Goal: Information Seeking & Learning: Understand process/instructions

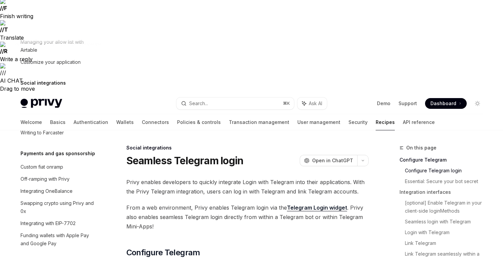
scroll to position [156, 0]
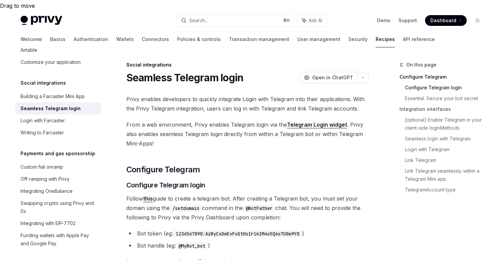
scroll to position [245, 0]
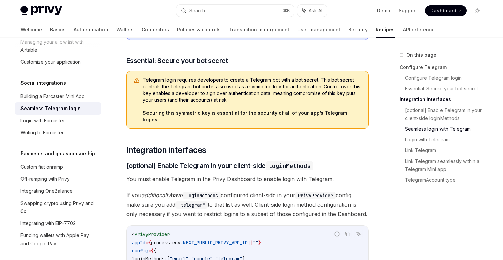
scroll to position [613, 0]
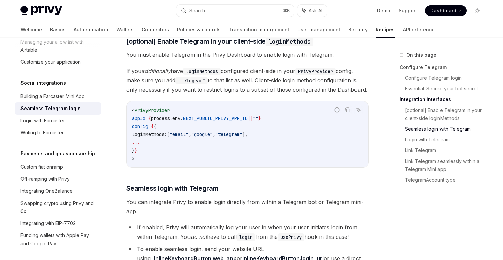
scroll to position [736, 0]
copy span "inline_keyboard"
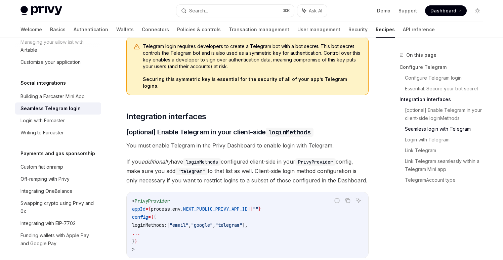
scroll to position [642, 0]
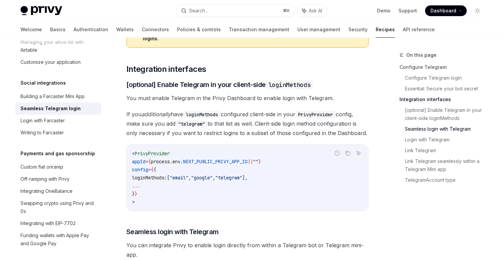
scroll to position [692, 0]
drag, startPoint x: 234, startPoint y: 160, endPoint x: 267, endPoint y: 160, distance: 33.6
copy span "your-website"
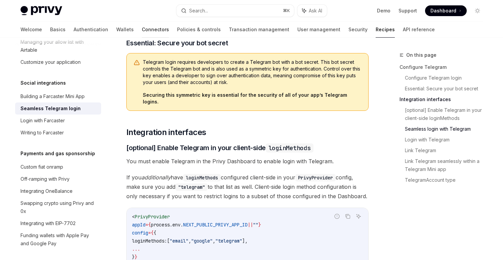
scroll to position [633, 0]
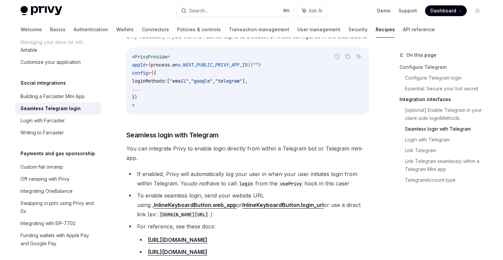
scroll to position [797, 0]
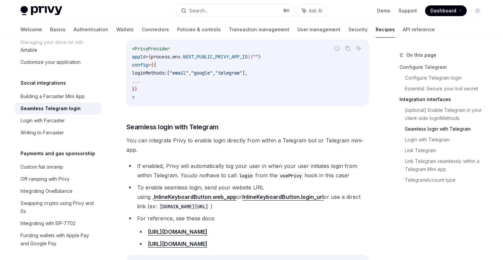
click at [276, 146] on div "Privy enables developers to quickly integrate Login with Telegram into their ap…" at bounding box center [247, 201] width 242 height 1322
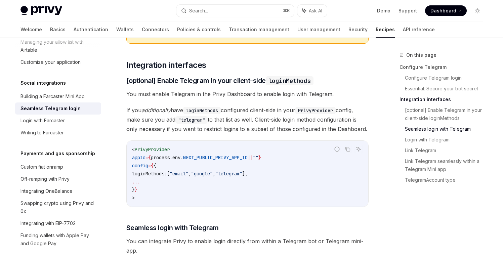
scroll to position [737, 0]
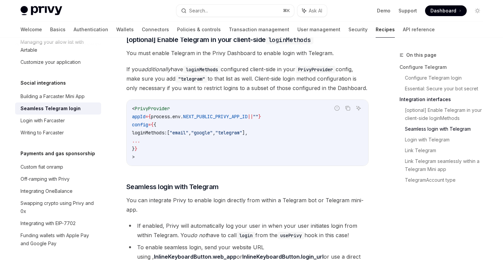
drag, startPoint x: 145, startPoint y: 186, endPoint x: 143, endPoint y: 166, distance: 20.2
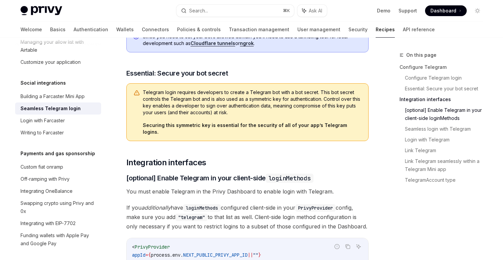
scroll to position [541, 0]
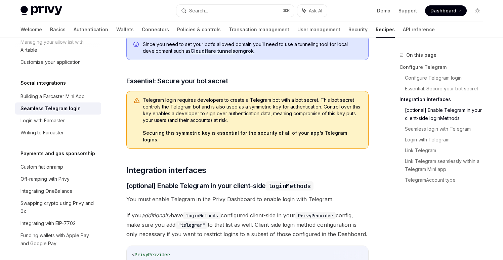
scroll to position [608, 0]
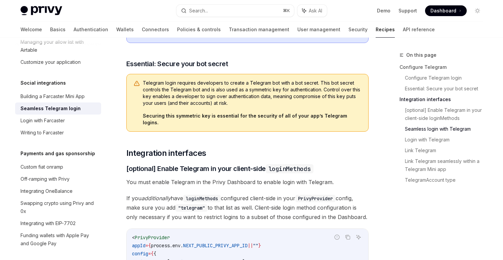
copy div "Loremips dolor sita Consecte Adi eli seddoeius Tempo in utlabo etdol magnaali e…"
